Goal: Task Accomplishment & Management: Complete application form

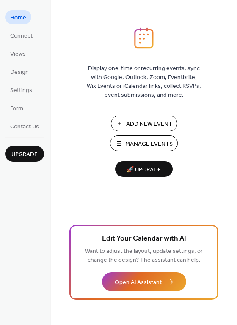
click at [148, 126] on span "Add New Event" at bounding box center [149, 124] width 46 height 9
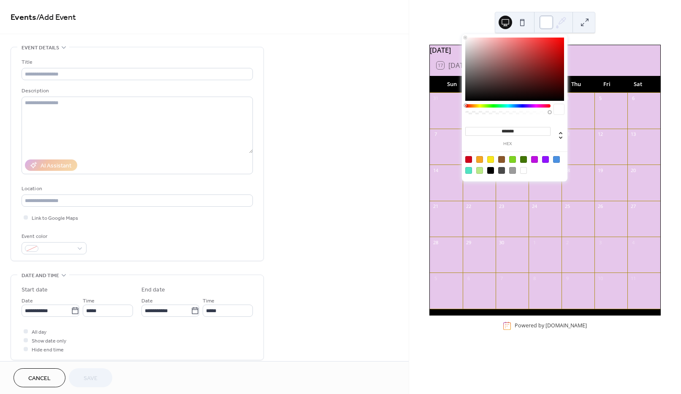
click at [550, 23] on div at bounding box center [547, 23] width 14 height 14
click at [479, 172] on div at bounding box center [479, 170] width 7 height 7
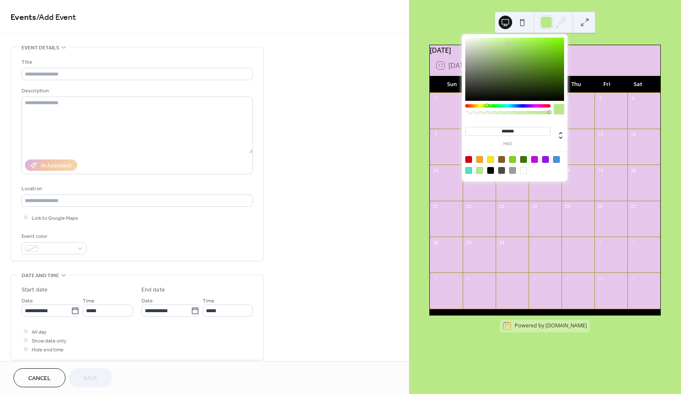
click at [522, 171] on div at bounding box center [523, 170] width 7 height 7
type input "*******"
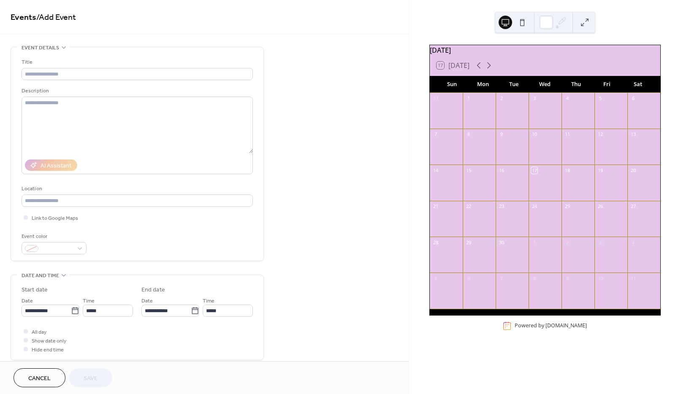
click at [613, 13] on div "[DATE] 17 [DATE] Sun Mon Tue Wed Thu Fri Sat 31 1 2 3 4 5 6 7 8 9 10 11 12 13 1…" at bounding box center [545, 197] width 272 height 394
click at [571, 64] on div "17 Today" at bounding box center [545, 65] width 231 height 20
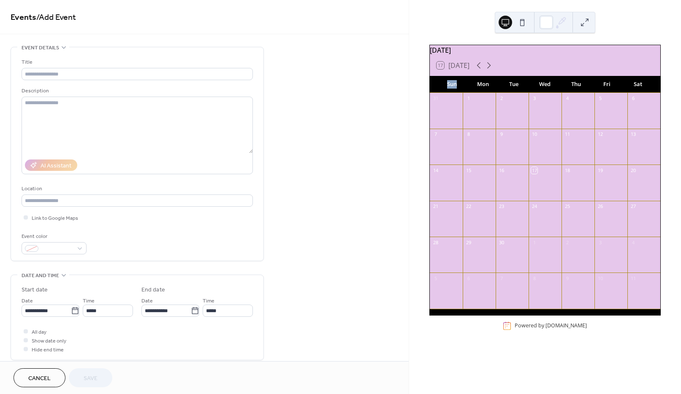
click at [571, 64] on div "17 Today" at bounding box center [545, 65] width 231 height 20
click at [559, 55] on div "September 2025" at bounding box center [545, 50] width 231 height 10
click at [26, 343] on div at bounding box center [26, 340] width 4 height 4
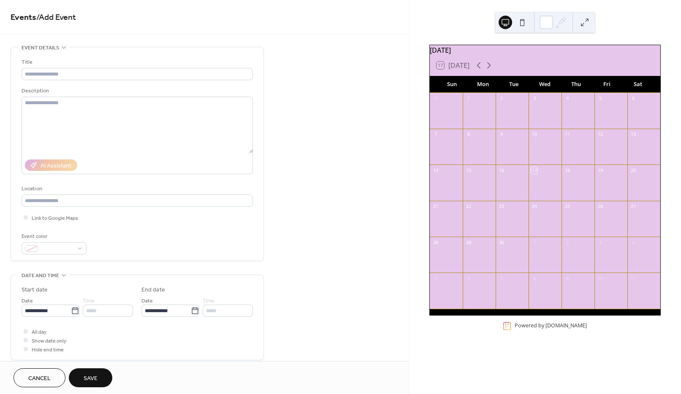
click at [87, 381] on span "Save" at bounding box center [91, 379] width 14 height 9
